Goal: Task Accomplishment & Management: Manage account settings

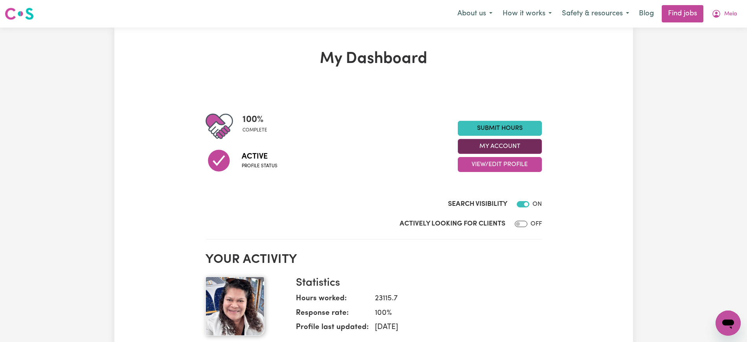
click at [478, 147] on button "My Account" at bounding box center [500, 146] width 84 height 15
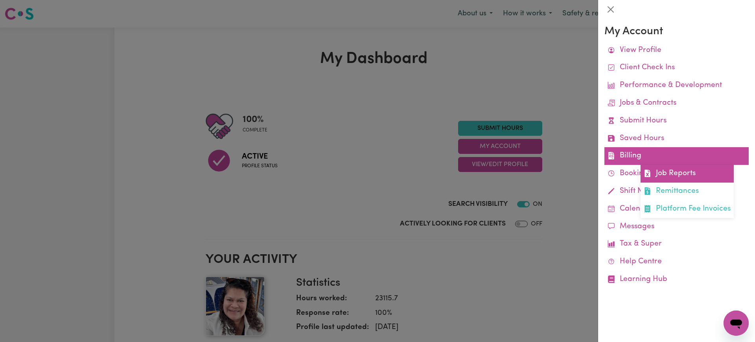
click at [668, 172] on link "Job Reports" at bounding box center [686, 174] width 93 height 18
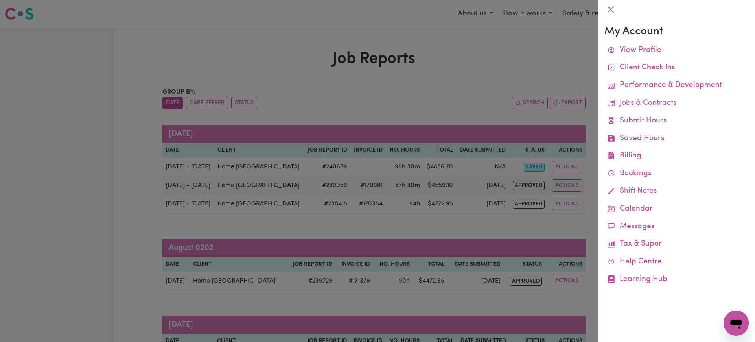
click at [482, 66] on div at bounding box center [377, 171] width 755 height 342
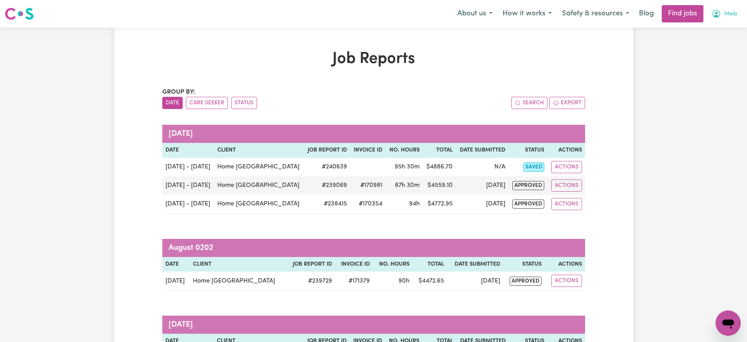
click at [717, 13] on icon "My Account" at bounding box center [716, 13] width 9 height 9
click at [711, 28] on link "My Account" at bounding box center [711, 30] width 62 height 15
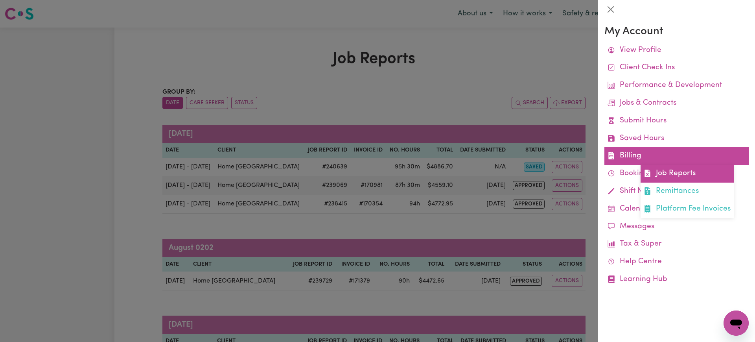
click at [665, 172] on link "Job Reports" at bounding box center [686, 174] width 93 height 18
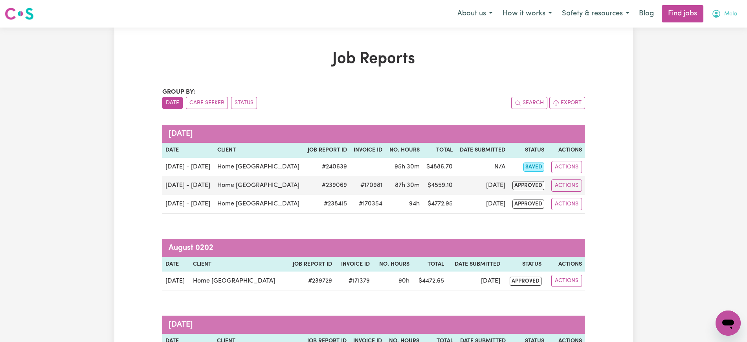
click at [714, 13] on icon "My Account" at bounding box center [716, 13] width 9 height 9
click at [710, 58] on link "Logout" at bounding box center [711, 60] width 62 height 15
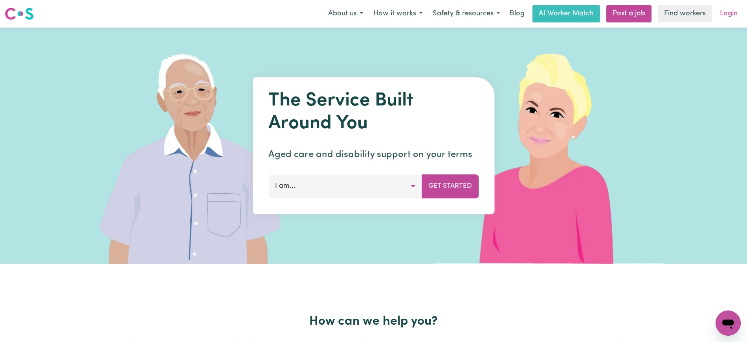
click at [730, 16] on link "Login" at bounding box center [728, 13] width 27 height 17
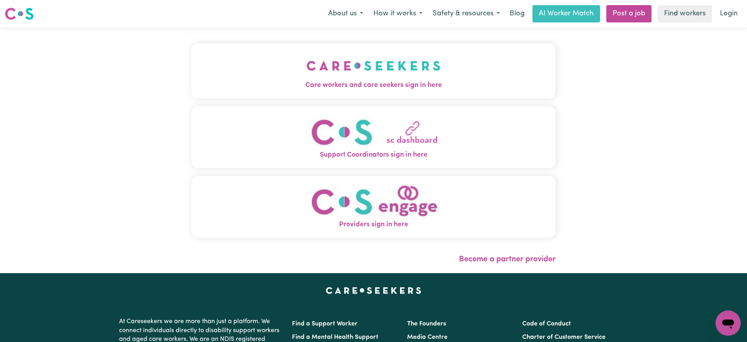
click at [376, 68] on img "Care workers and care seekers sign in here" at bounding box center [374, 65] width 134 height 29
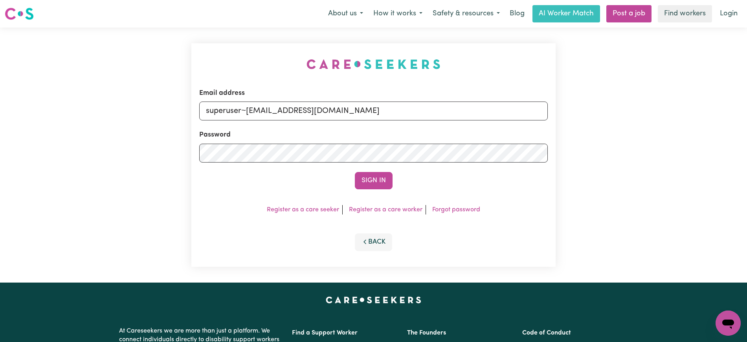
drag, startPoint x: 235, startPoint y: 33, endPoint x: 379, endPoint y: 70, distance: 148.3
click at [235, 32] on div "Email address superuser~[EMAIL_ADDRESS][DOMAIN_NAME] Password Sign In Register …" at bounding box center [374, 155] width 374 height 255
drag, startPoint x: 247, startPoint y: 110, endPoint x: 596, endPoint y: 142, distance: 350.1
click at [596, 142] on div "Email address superuser~[EMAIL_ADDRESS][DOMAIN_NAME] Password Sign In Register …" at bounding box center [373, 155] width 747 height 255
type input "[EMAIL_ADDRESS][DOMAIN_NAME]"
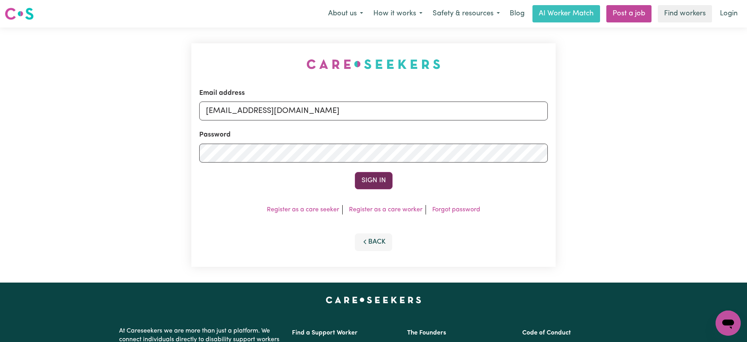
click at [366, 180] on button "Sign In" at bounding box center [374, 180] width 38 height 17
